Goal: Transaction & Acquisition: Book appointment/travel/reservation

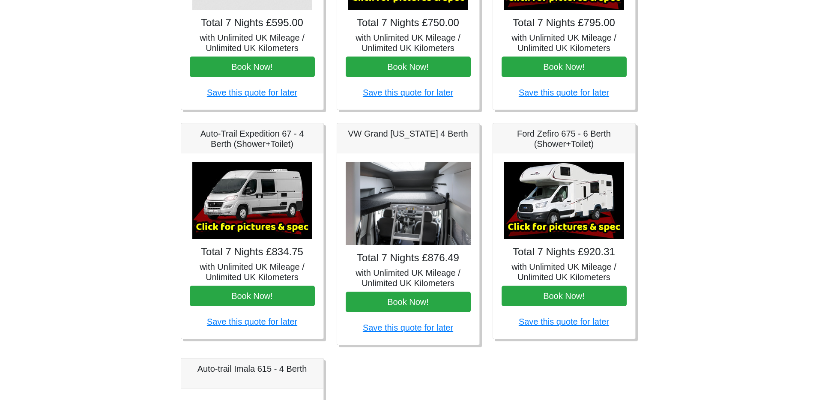
scroll to position [248, 0]
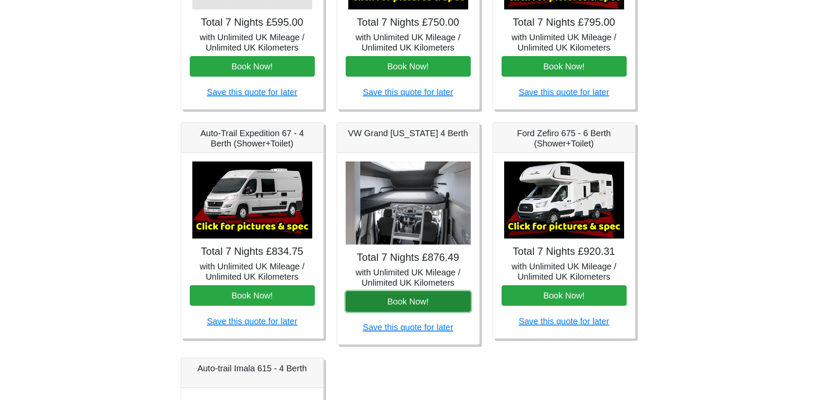
click at [425, 297] on button "Book Now!" at bounding box center [408, 301] width 125 height 21
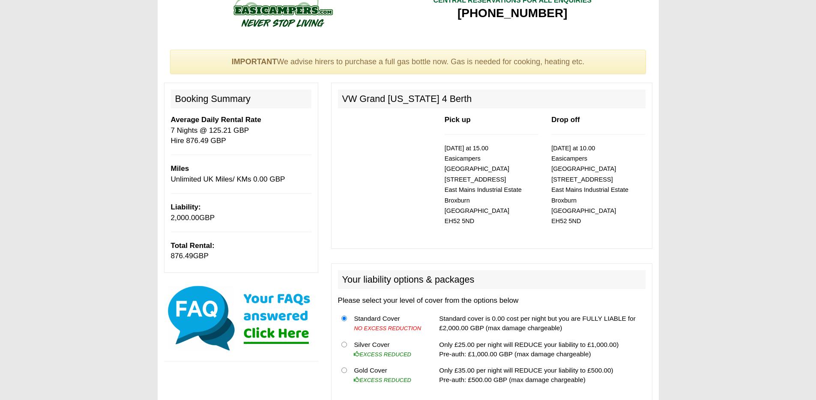
scroll to position [75, 0]
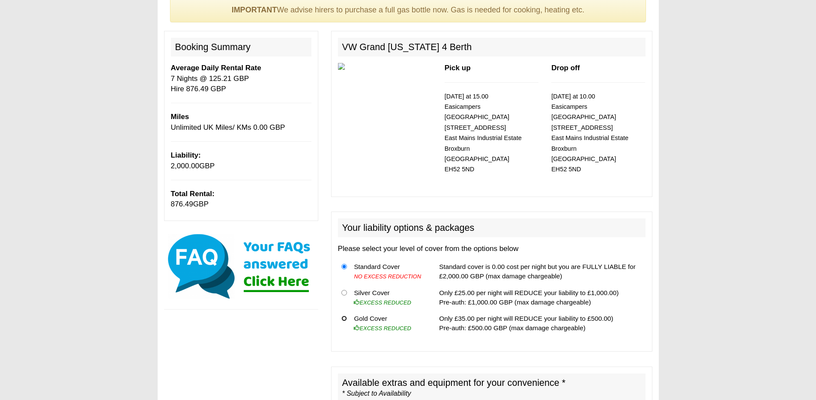
click at [345, 316] on input "radio" at bounding box center [344, 319] width 6 height 6
radio input "true"
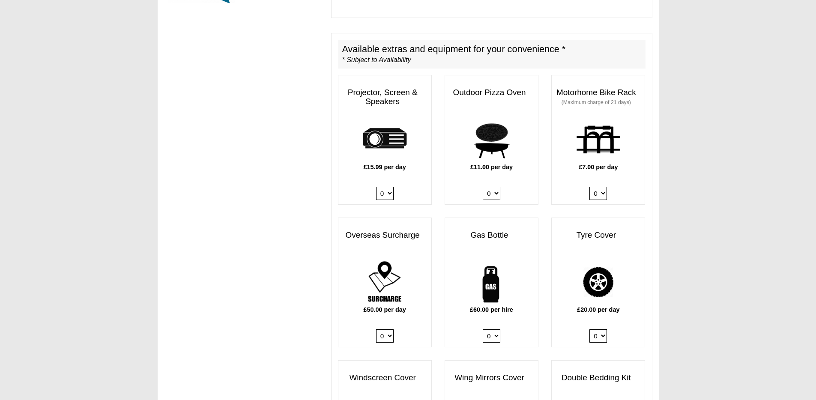
scroll to position [446, 0]
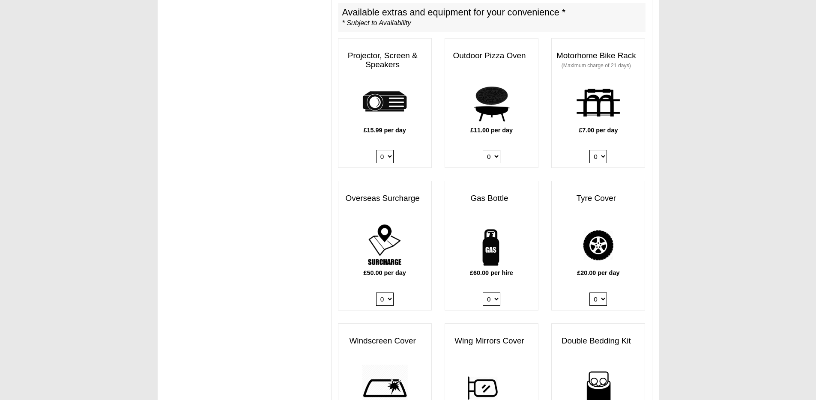
click at [493, 292] on select "0 1" at bounding box center [492, 298] width 18 height 13
select select "Gas Bottle x QTY 1 @ 60.00 GBP per hire."
click at [483, 292] on select "0 1" at bounding box center [492, 298] width 18 height 13
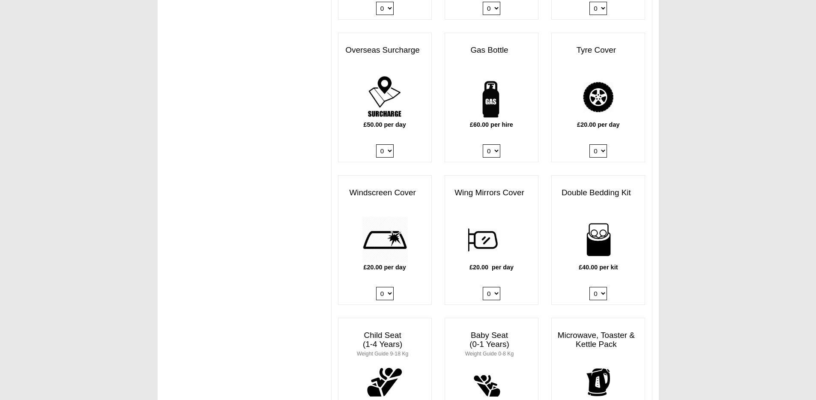
scroll to position [594, 0]
click at [597, 286] on select "0 1 2 3 4" at bounding box center [598, 292] width 18 height 13
select select "Double Bedding Kit x QTY 1 @ 40.00 GBP per kit."
click at [589, 286] on select "0 1 2 3 4" at bounding box center [598, 292] width 18 height 13
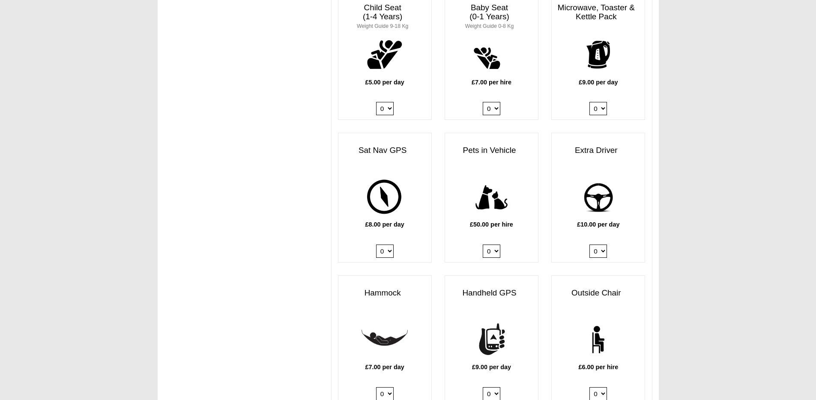
scroll to position [924, 0]
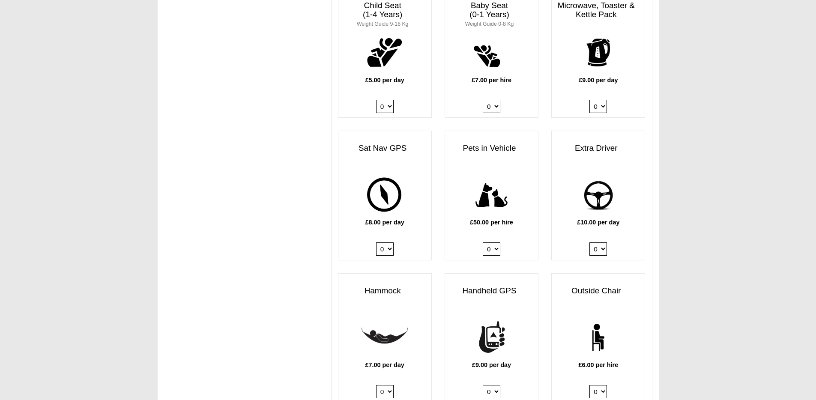
click at [601, 243] on select "0 1" at bounding box center [598, 248] width 18 height 13
select select "Extra Driver x QTY 1 @ 10.00 GBP per day."
click at [589, 242] on select "0 1" at bounding box center [598, 248] width 18 height 13
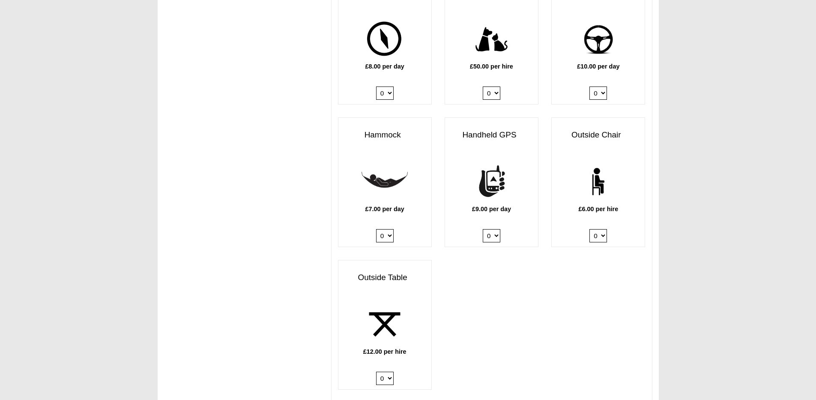
scroll to position [1149, 0]
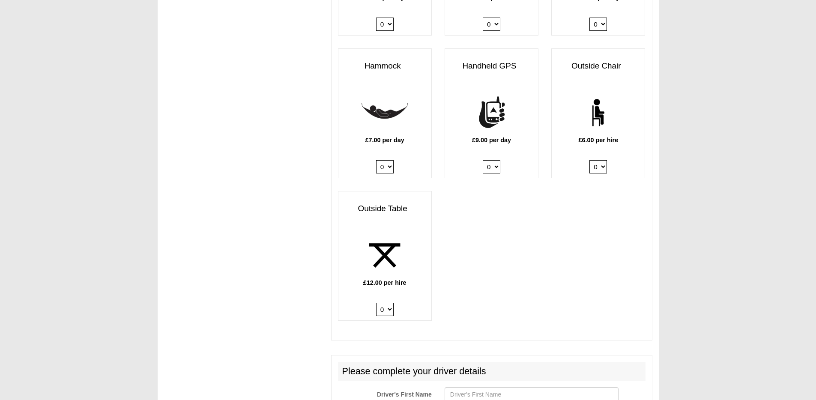
click at [601, 161] on select "0 1 2 3 4 5 6" at bounding box center [598, 166] width 18 height 13
select select "Outside Chair x QTY 1 @ 6.00 GBP per hire."
click at [589, 160] on select "0 1 2 3 4 5 6" at bounding box center [598, 166] width 18 height 13
click at [388, 306] on select "0 1 2" at bounding box center [385, 309] width 18 height 13
select select "Outside Table x QTY 1 @ 12.00 GBP per hire."
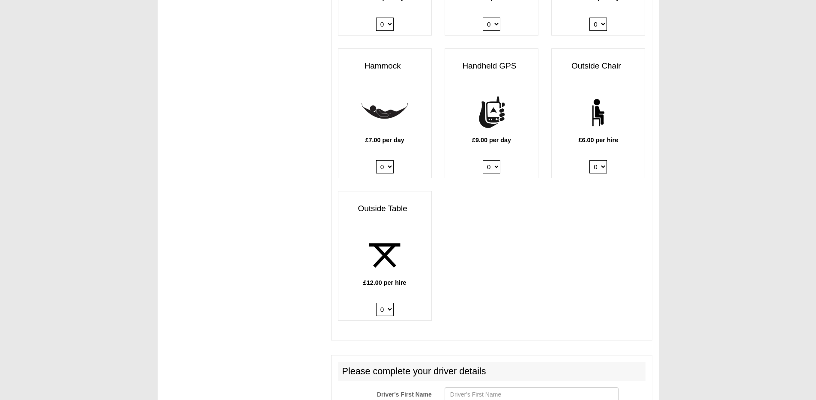
click at [376, 303] on select "0 1 2" at bounding box center [385, 309] width 18 height 13
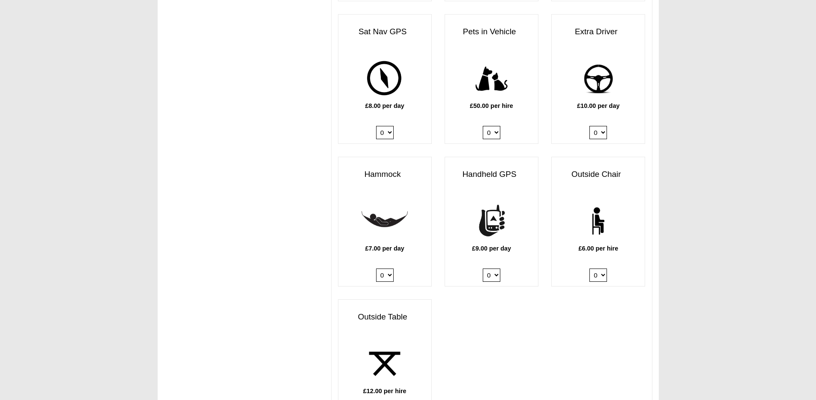
scroll to position [1028, 0]
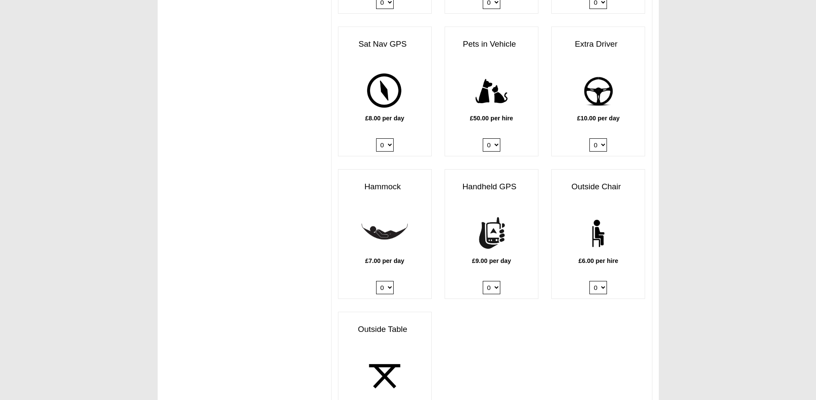
click at [603, 283] on select "0 1 2 3 4 5 6" at bounding box center [598, 287] width 18 height 13
select select "Outside Chair x QTY 2 @ 6.00 GBP per hire."
click at [589, 281] on select "0 1 2 3 4 5 6" at bounding box center [598, 287] width 18 height 13
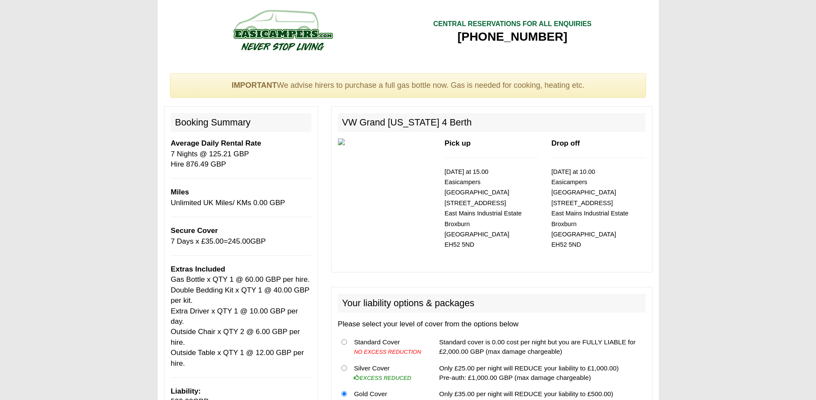
scroll to position [152, 0]
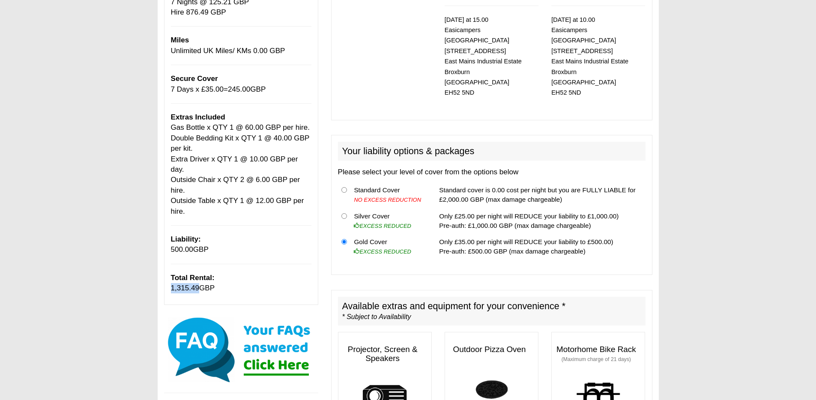
drag, startPoint x: 199, startPoint y: 278, endPoint x: 170, endPoint y: 279, distance: 28.7
click at [171, 279] on p "Total Rental: 1,315.49 GBP" at bounding box center [241, 283] width 140 height 21
copy span "1,315.49"
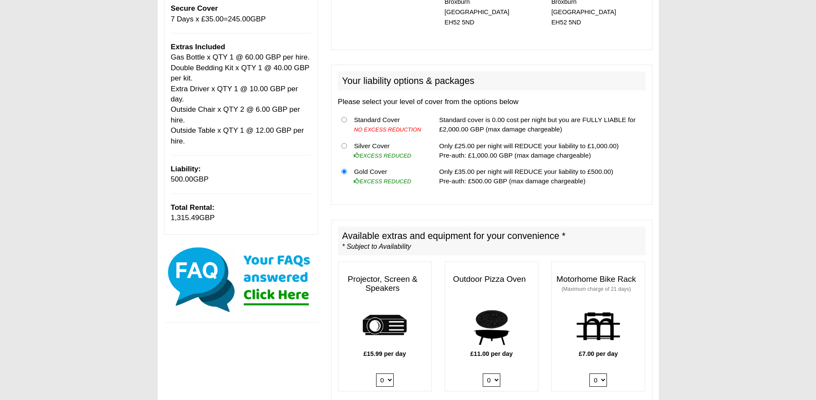
scroll to position [0, 0]
